Goal: Information Seeking & Learning: Learn about a topic

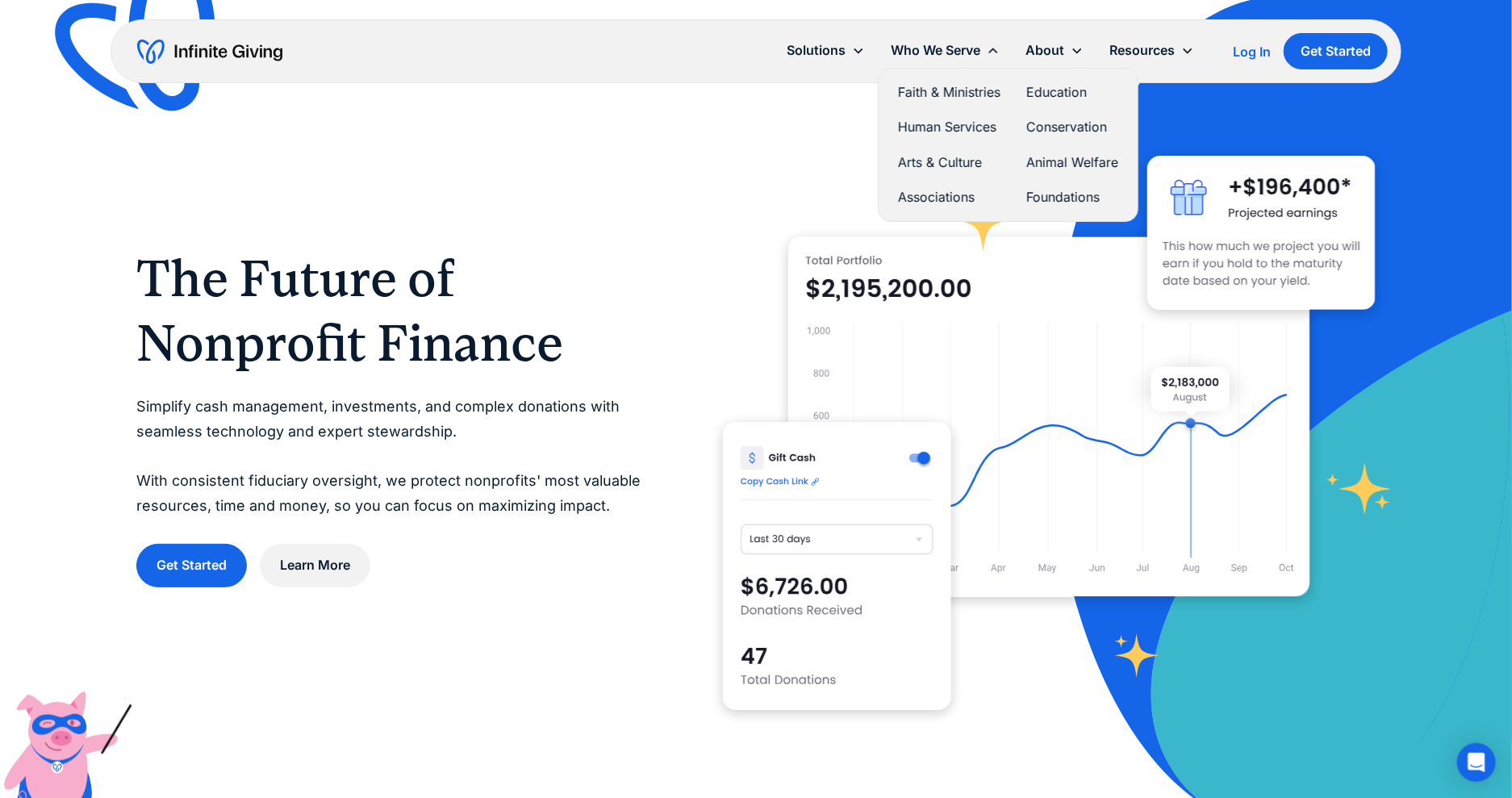
click at [906, 83] on link "Faith & Ministries" at bounding box center [949, 92] width 102 height 22
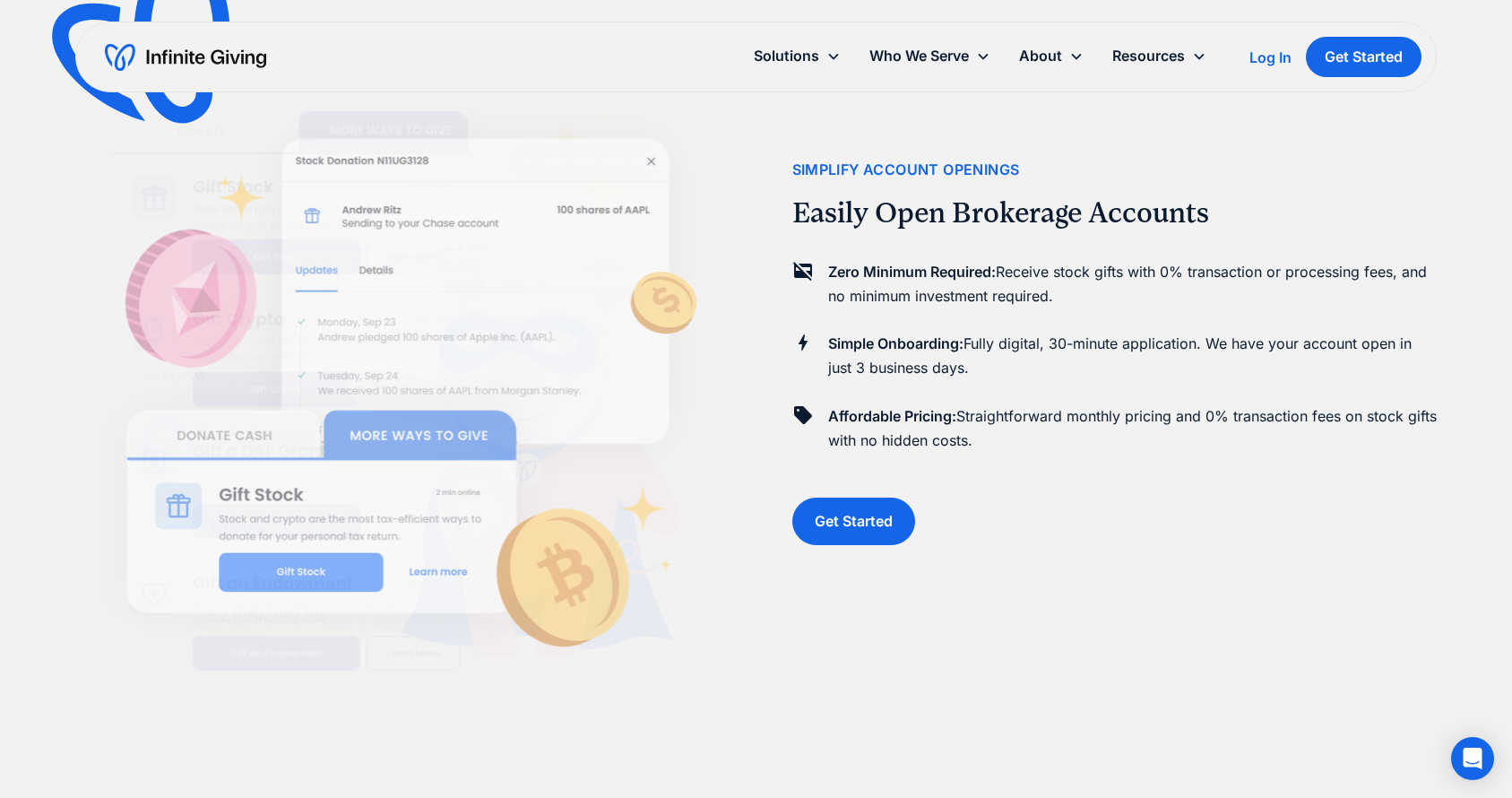
scroll to position [999, 0]
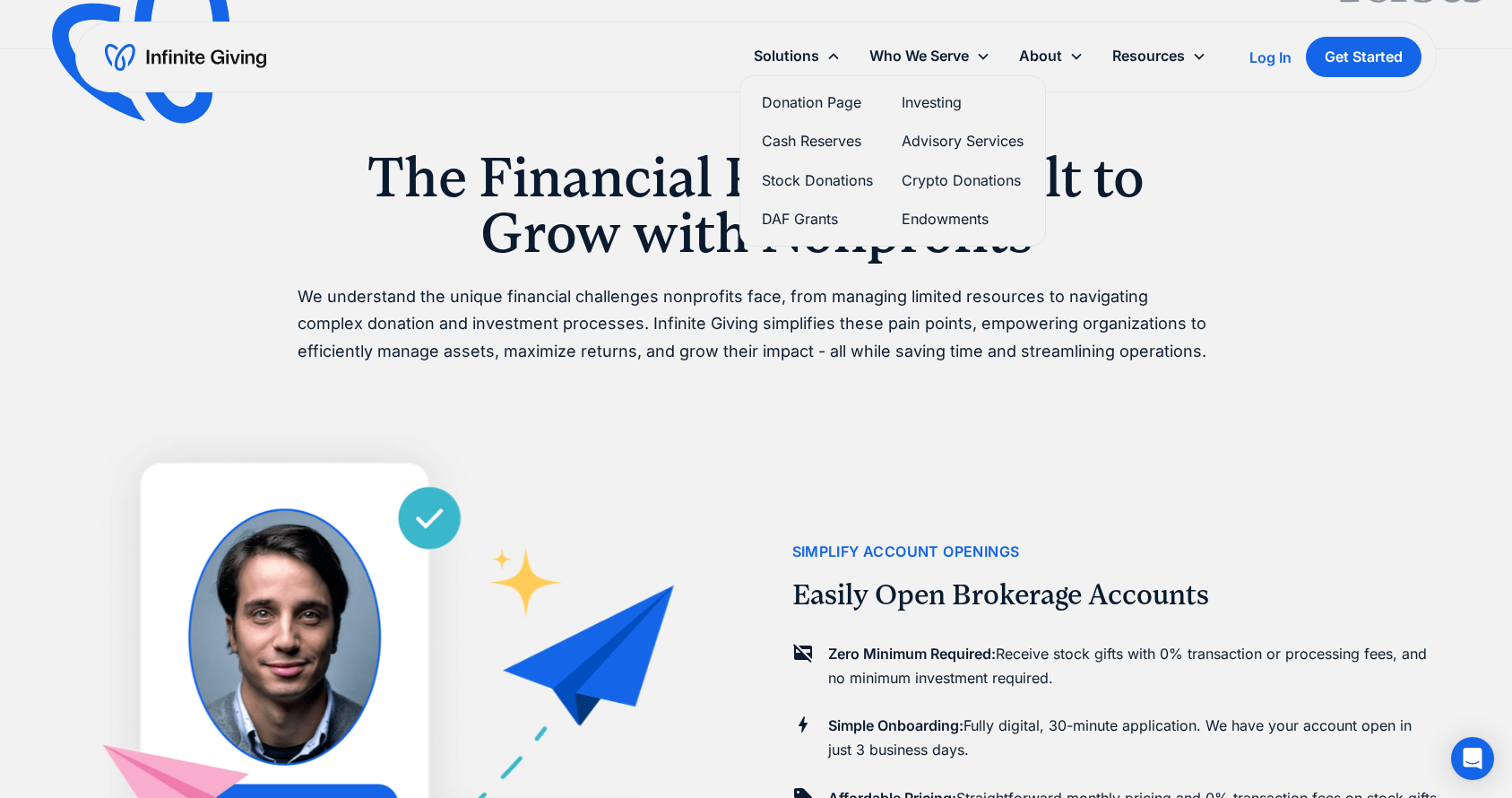
click at [788, 177] on link "Stock Donations" at bounding box center [817, 180] width 112 height 24
